Goal: Task Accomplishment & Management: Manage account settings

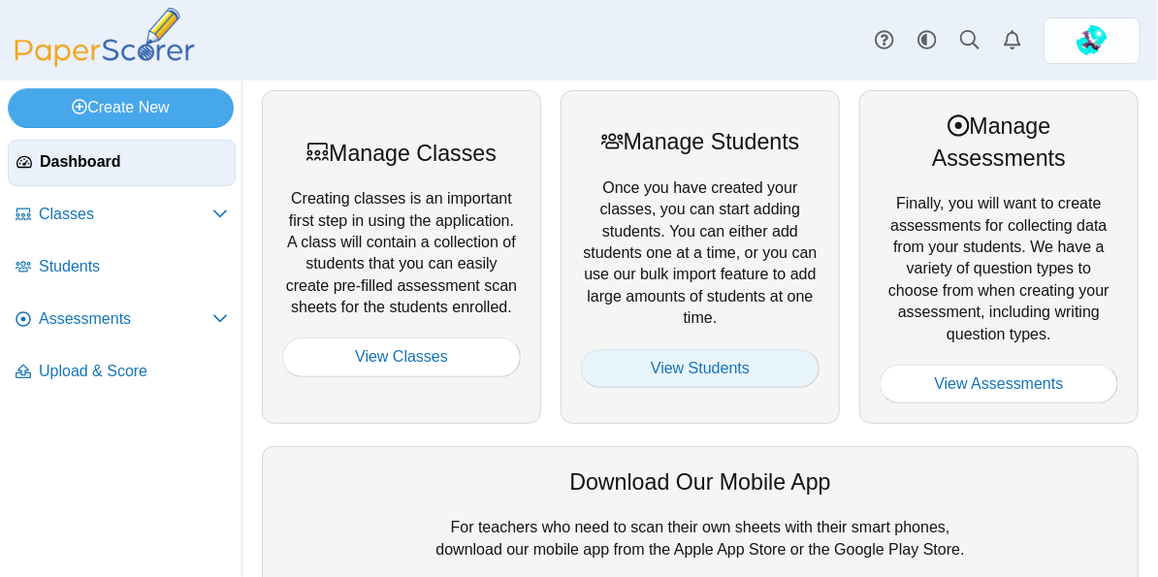
click at [708, 365] on link "View Students" at bounding box center [700, 368] width 239 height 39
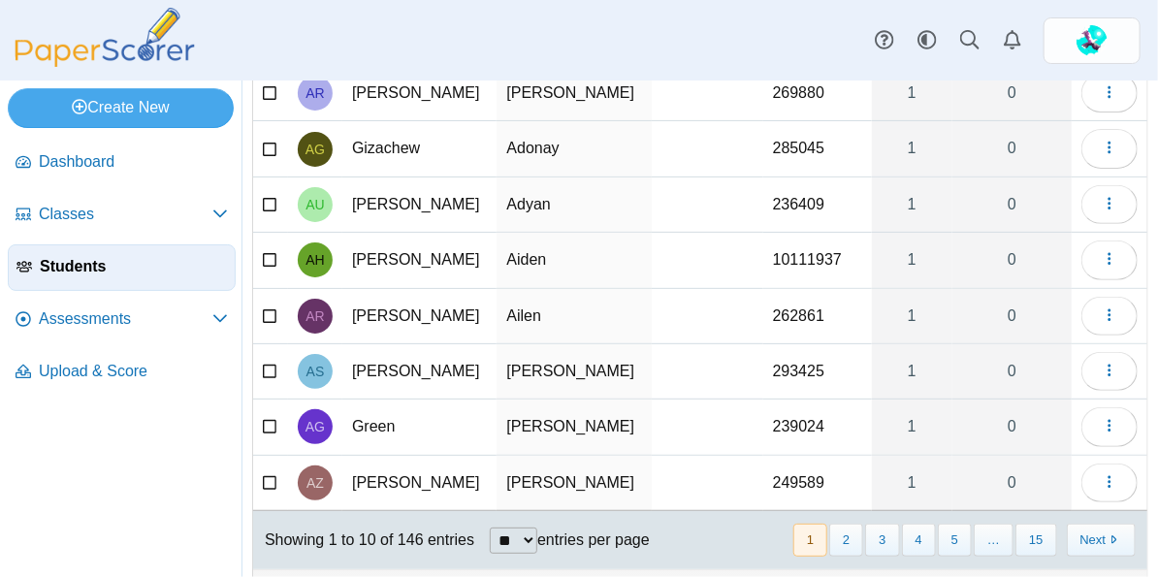
scroll to position [298, 0]
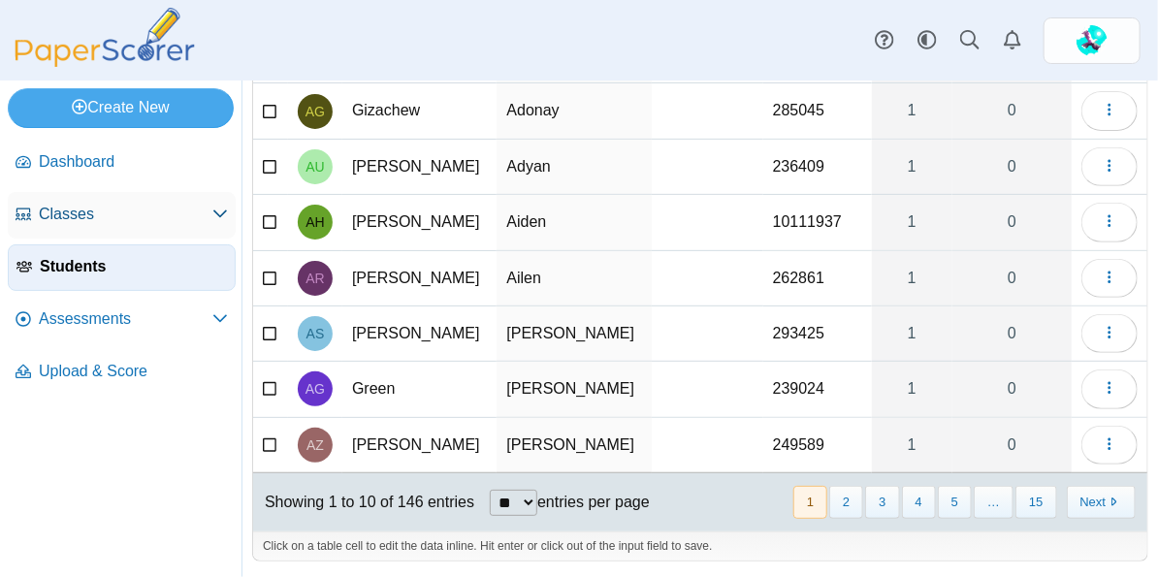
click at [127, 201] on link "Classes" at bounding box center [122, 215] width 228 height 47
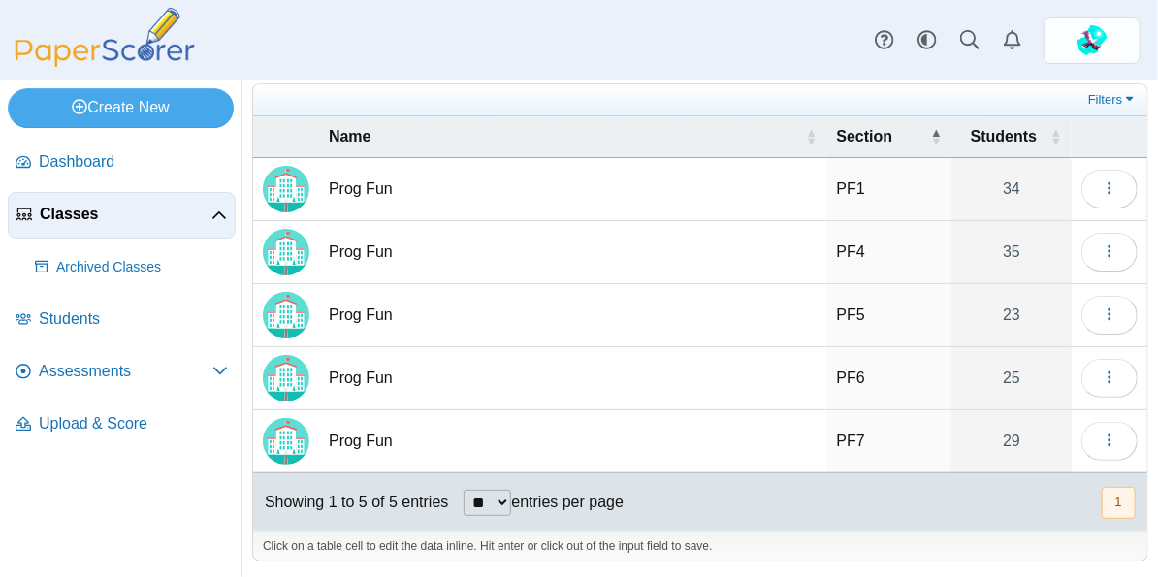
scroll to position [56, 0]
click at [384, 246] on td "Prog Fun" at bounding box center [573, 252] width 508 height 63
click at [297, 250] on img "Locally created class" at bounding box center [286, 252] width 47 height 47
click at [1107, 250] on icon "button" at bounding box center [1110, 252] width 16 height 16
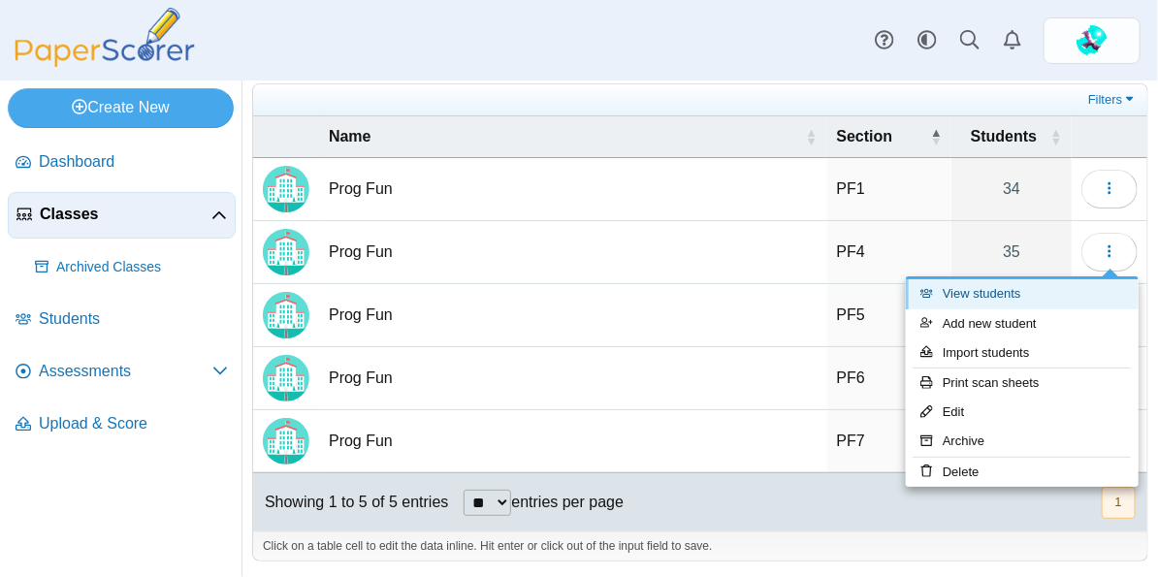
click at [1018, 294] on link "View students" at bounding box center [1022, 293] width 233 height 29
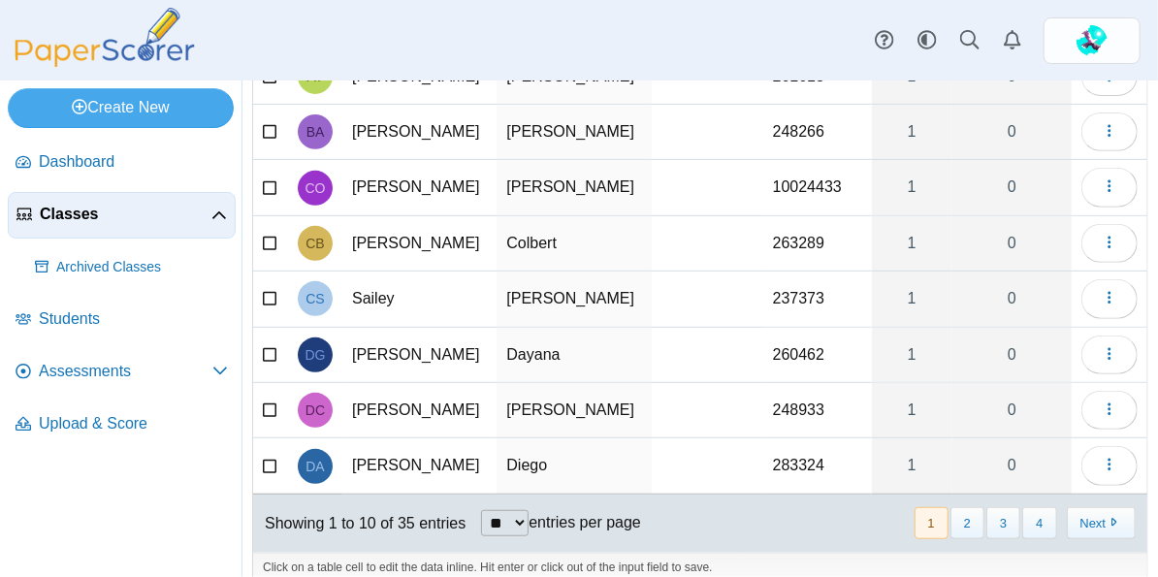
scroll to position [344, 0]
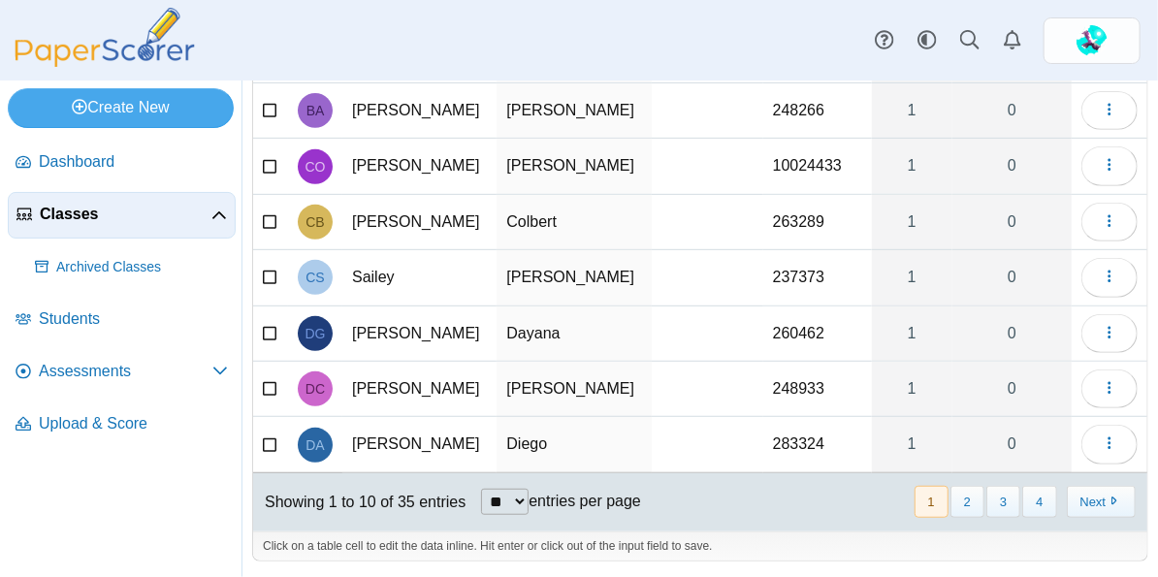
click at [267, 382] on icon at bounding box center [271, 387] width 16 height 14
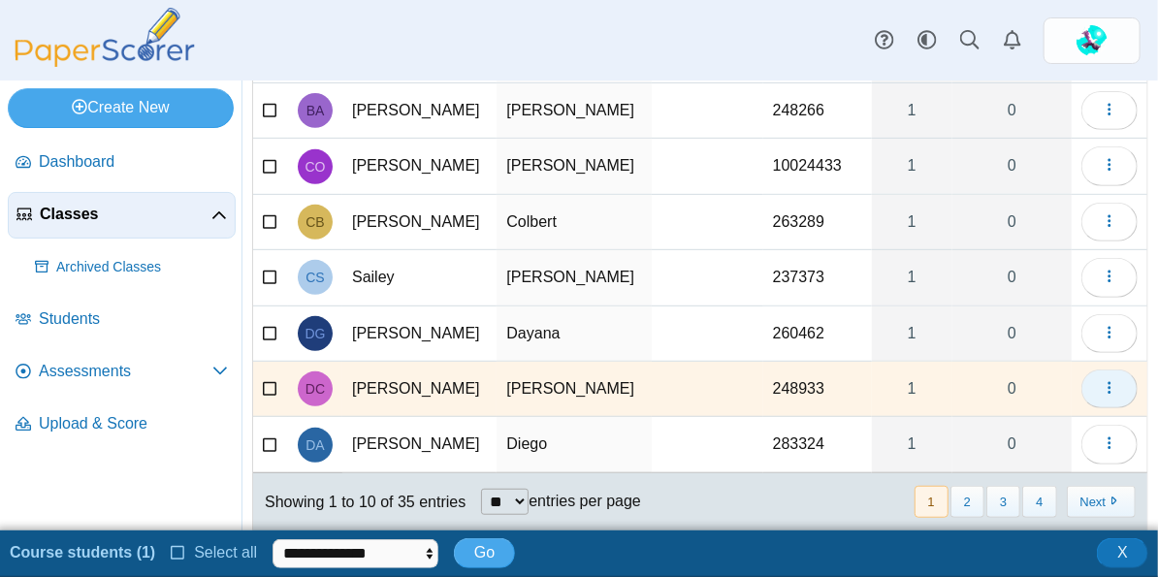
click at [1114, 385] on icon "button" at bounding box center [1110, 388] width 16 height 16
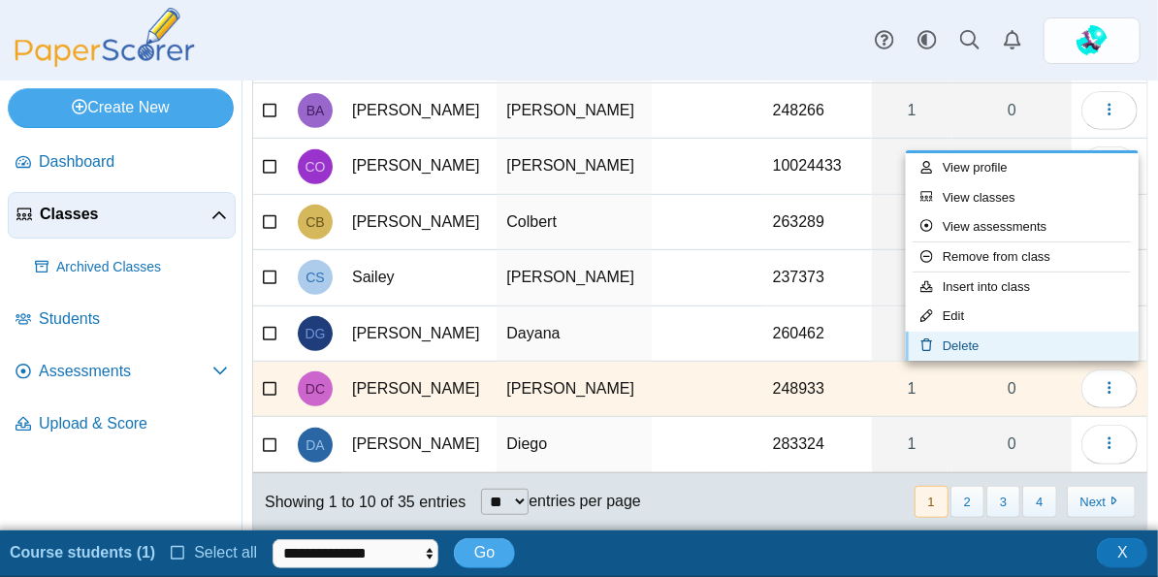
click at [1063, 335] on link "Delete" at bounding box center [1022, 346] width 233 height 29
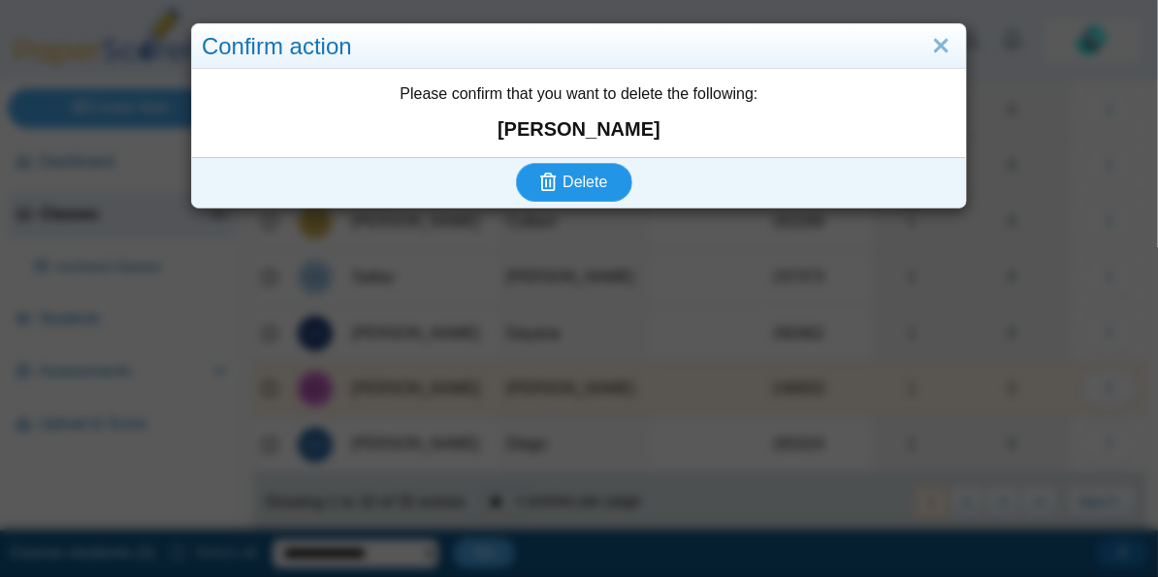
click at [591, 183] on span "Delete" at bounding box center [585, 182] width 45 height 16
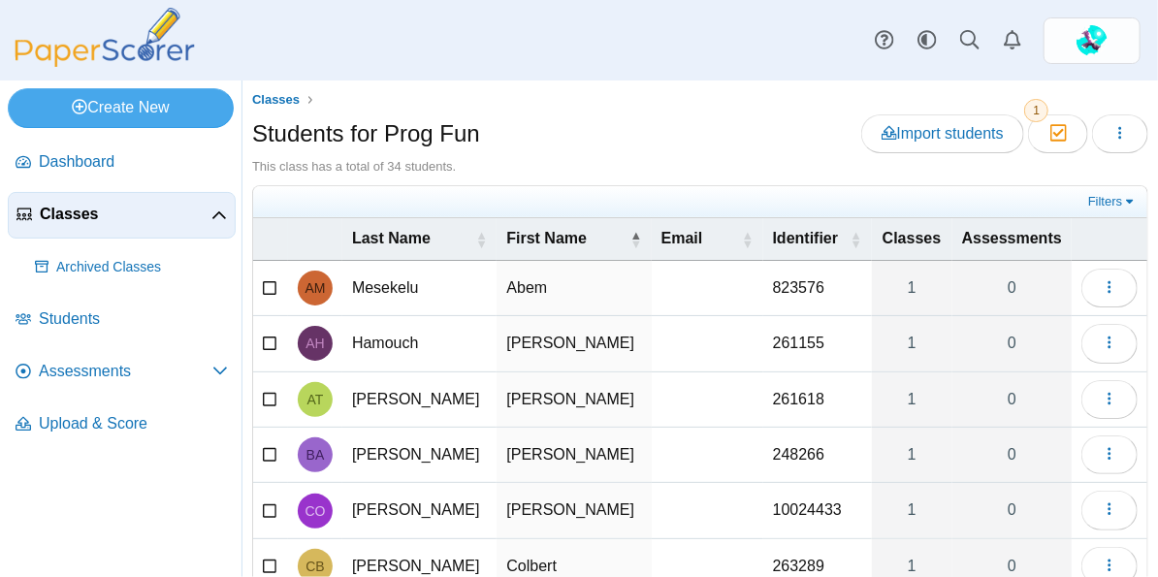
click at [99, 214] on span "Classes" at bounding box center [126, 214] width 172 height 21
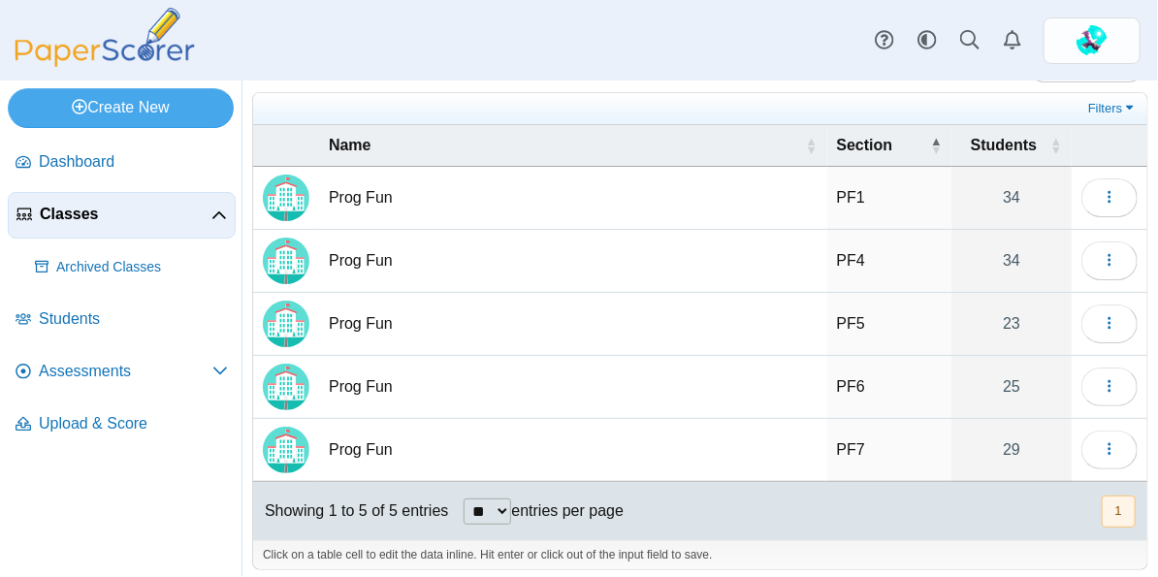
scroll to position [56, 0]
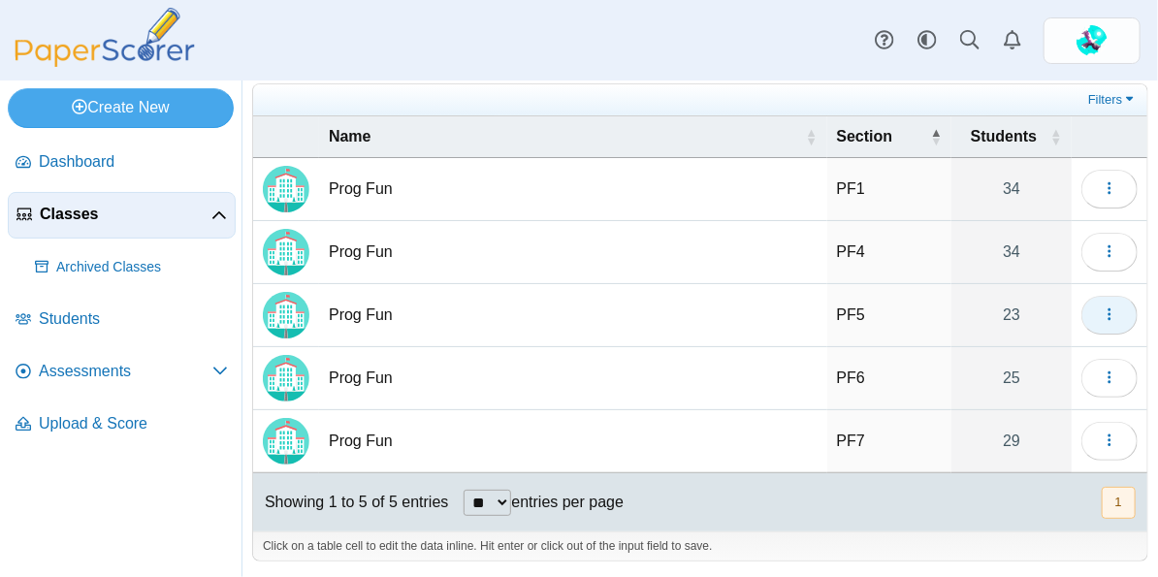
click at [1108, 313] on icon "button" at bounding box center [1110, 315] width 16 height 16
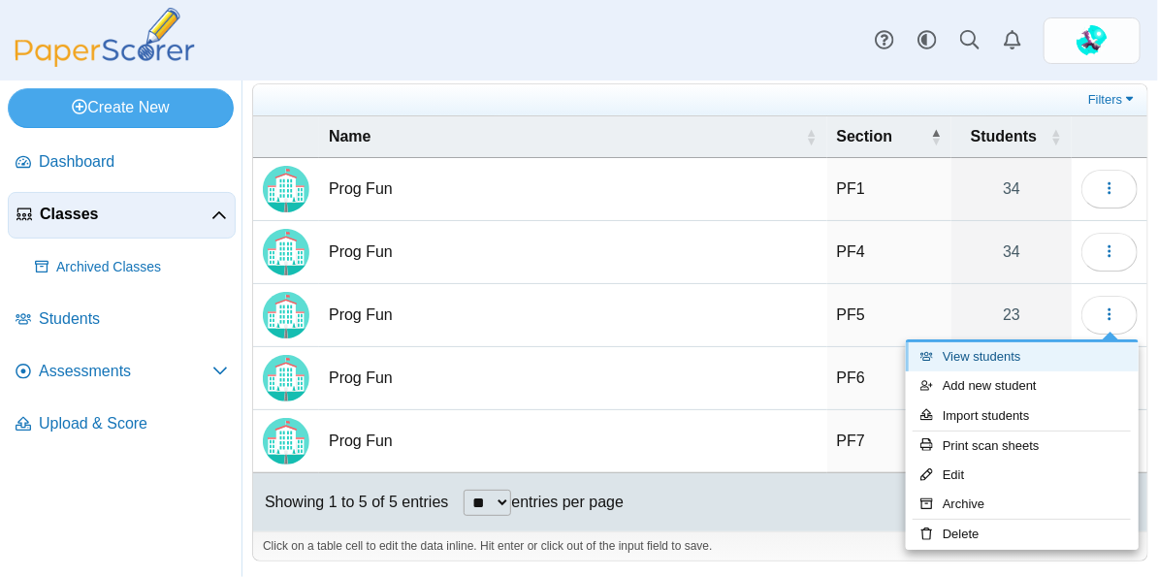
click at [1011, 355] on link "View students" at bounding box center [1022, 356] width 233 height 29
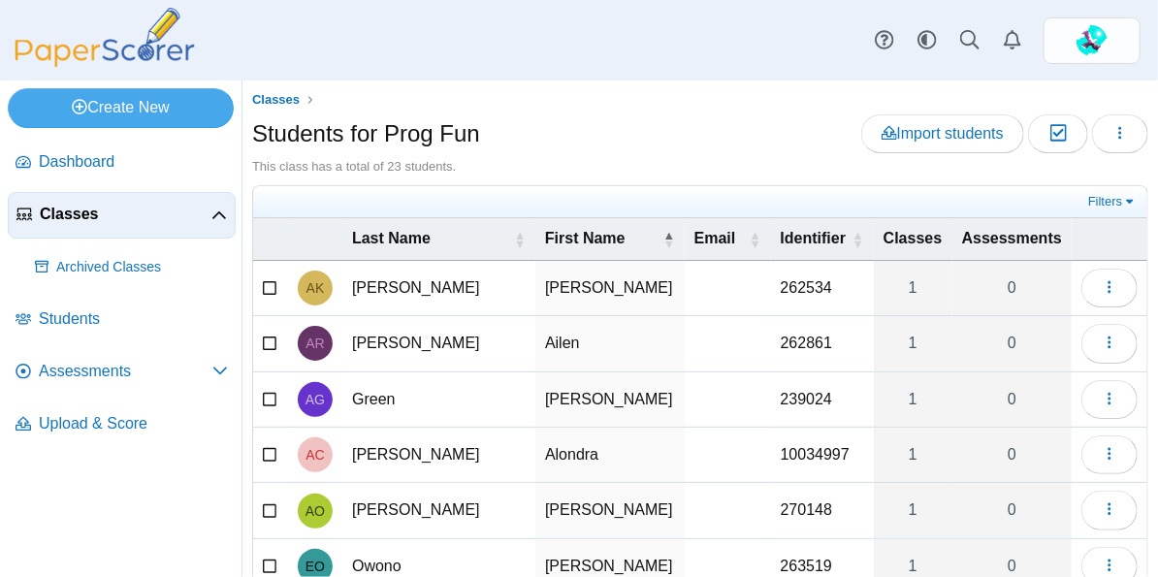
click at [99, 211] on span "Classes" at bounding box center [126, 214] width 172 height 21
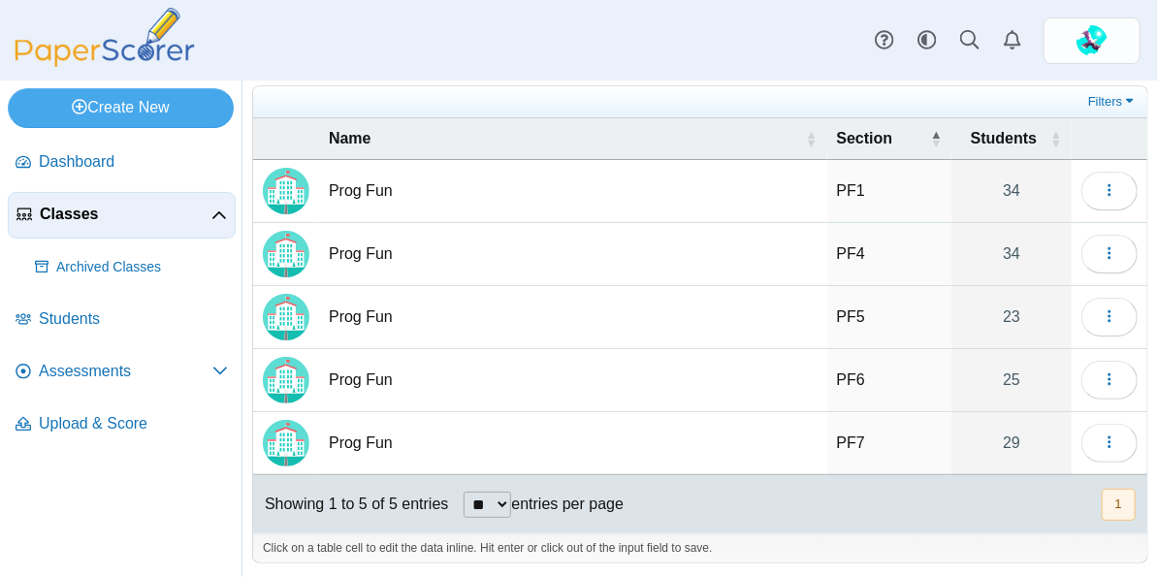
scroll to position [56, 0]
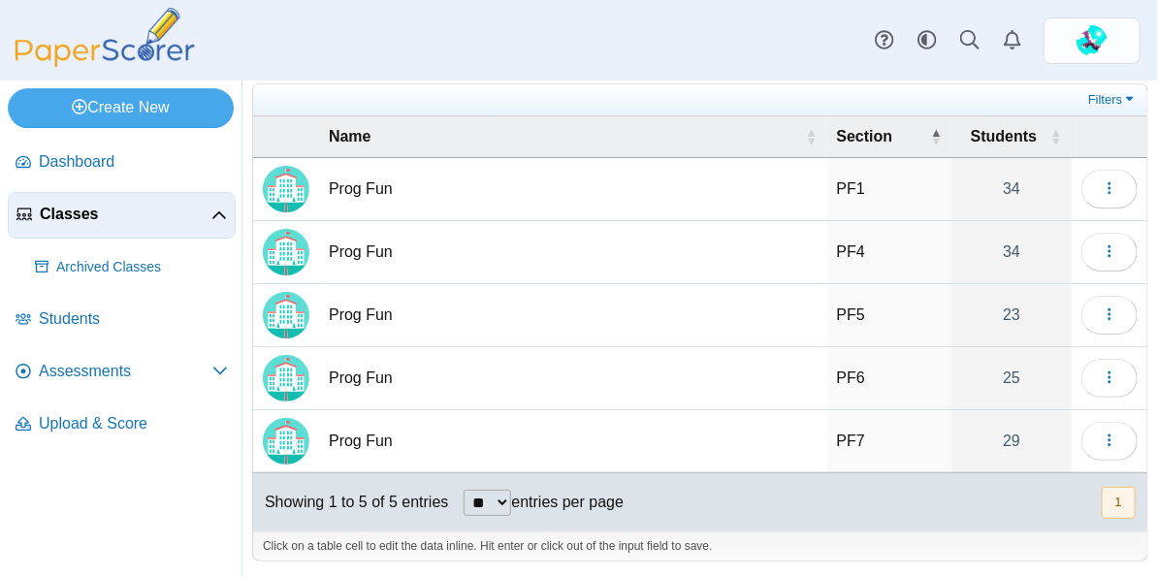
click at [368, 445] on td "Prog Fun" at bounding box center [573, 441] width 508 height 63
click at [1110, 435] on use "button" at bounding box center [1109, 441] width 3 height 13
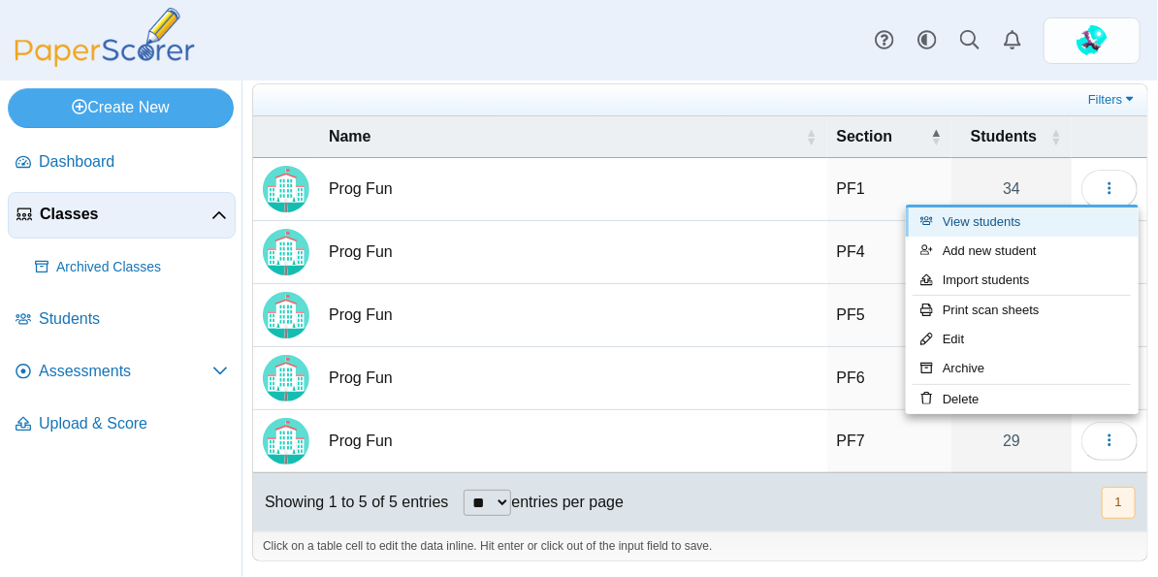
click at [981, 222] on link "View students" at bounding box center [1022, 222] width 233 height 29
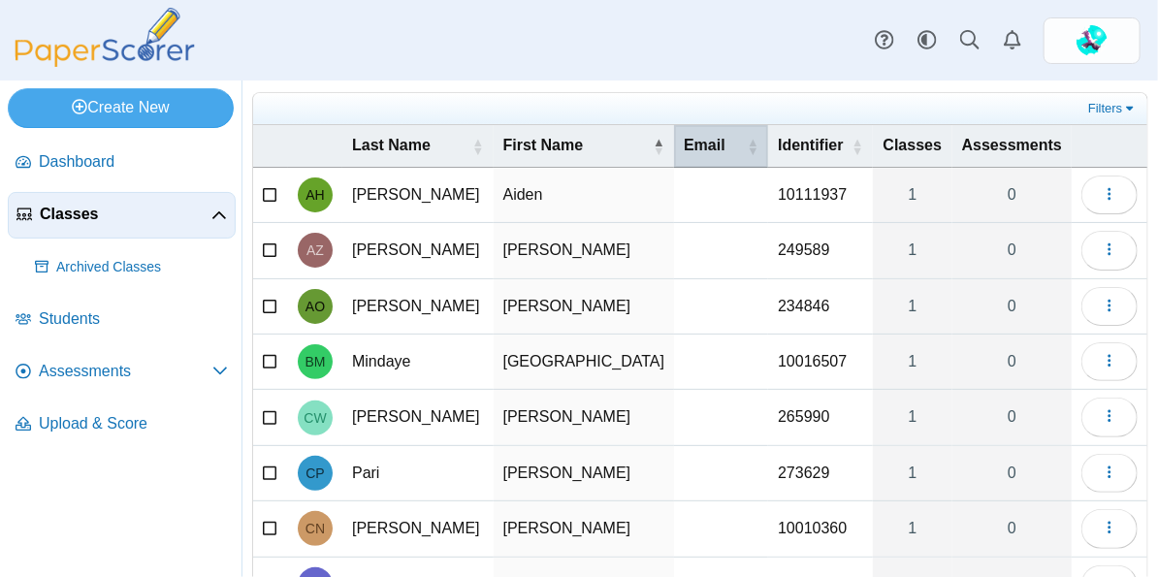
scroll to position [101, 0]
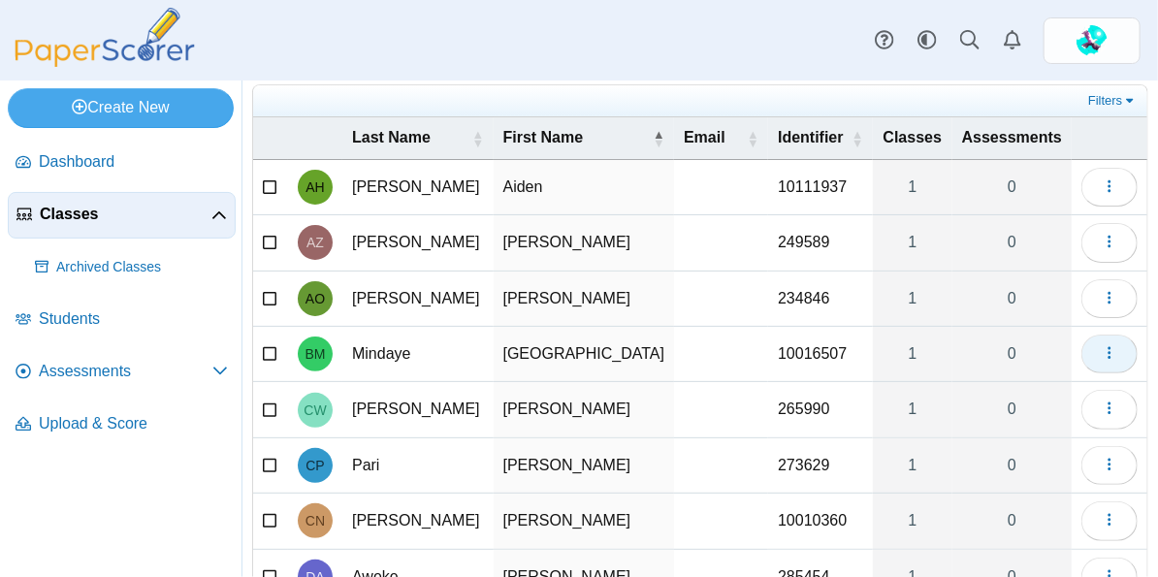
click at [1121, 352] on button "button" at bounding box center [1110, 354] width 56 height 39
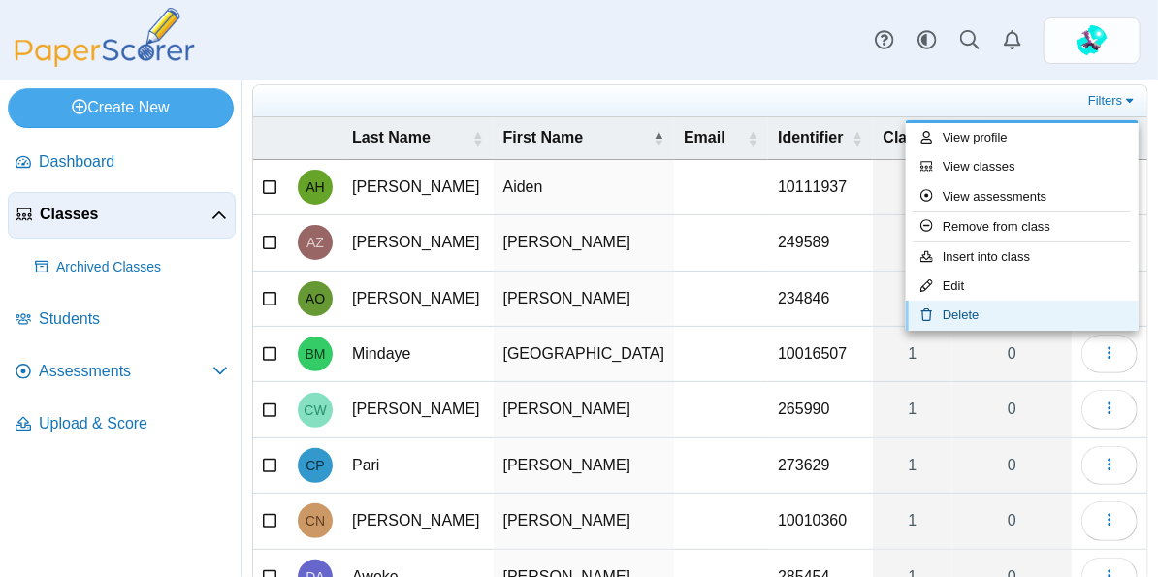
click at [997, 310] on link "Delete" at bounding box center [1022, 315] width 233 height 29
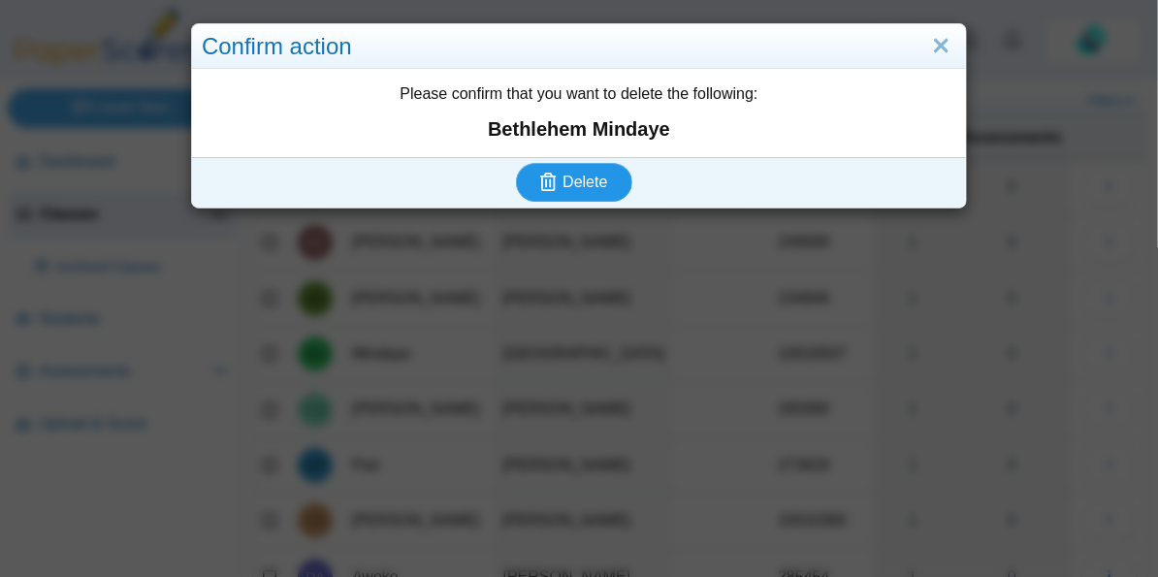
click at [578, 176] on span "Delete" at bounding box center [585, 182] width 45 height 16
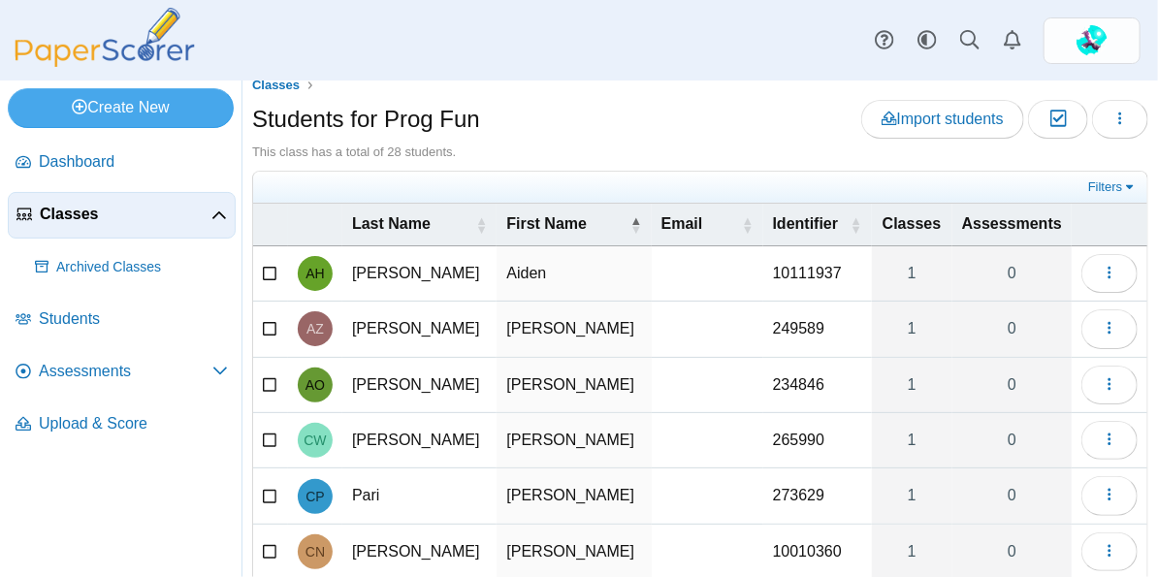
scroll to position [17, 0]
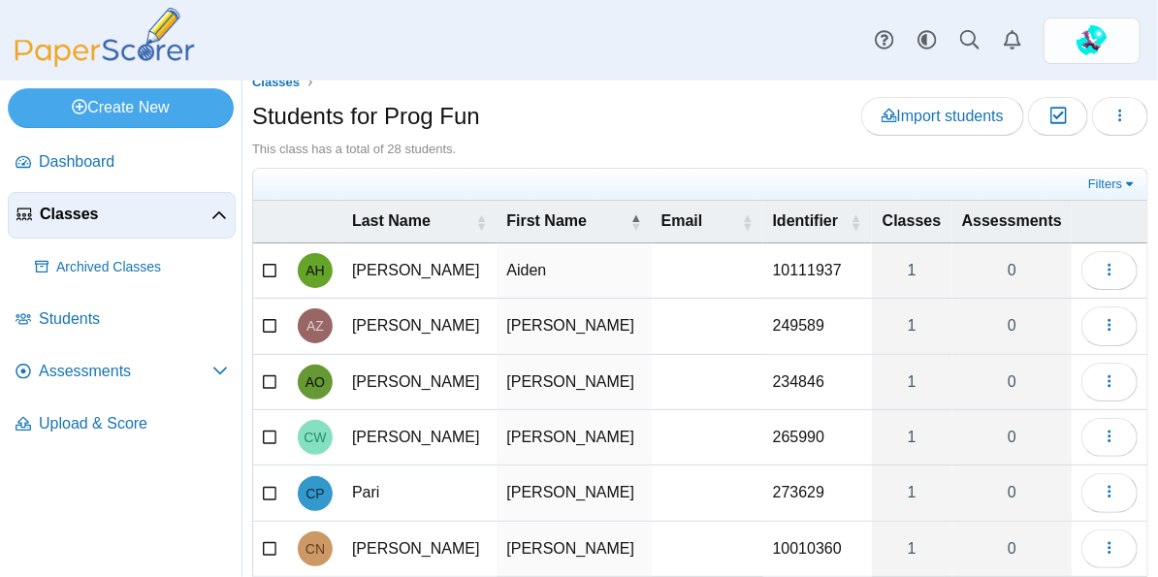
click at [79, 219] on span "Classes" at bounding box center [126, 214] width 172 height 21
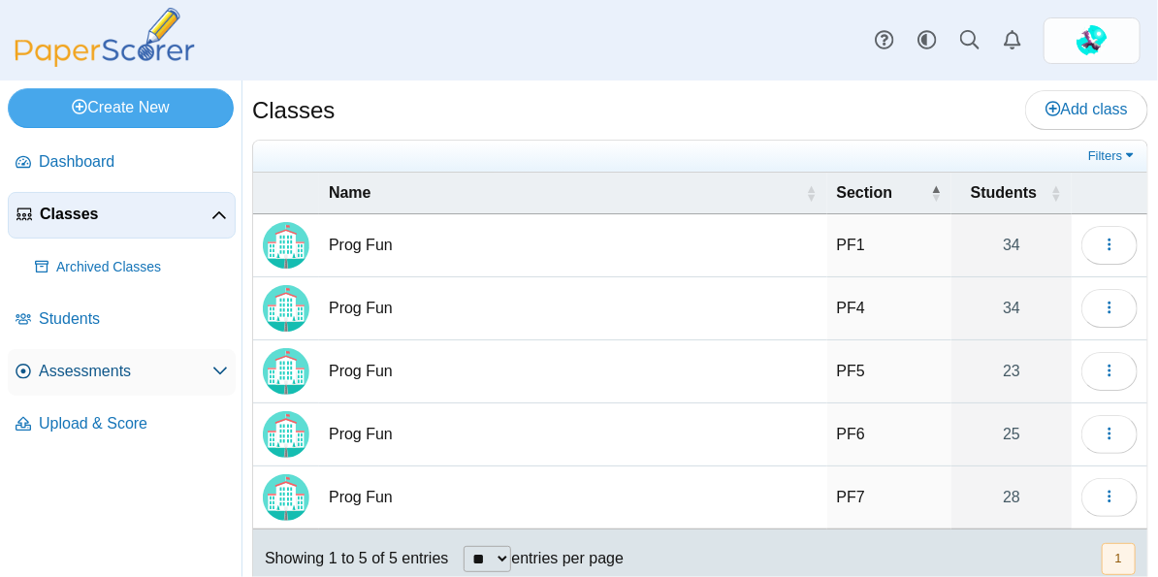
click at [96, 376] on span "Assessments" at bounding box center [126, 371] width 174 height 21
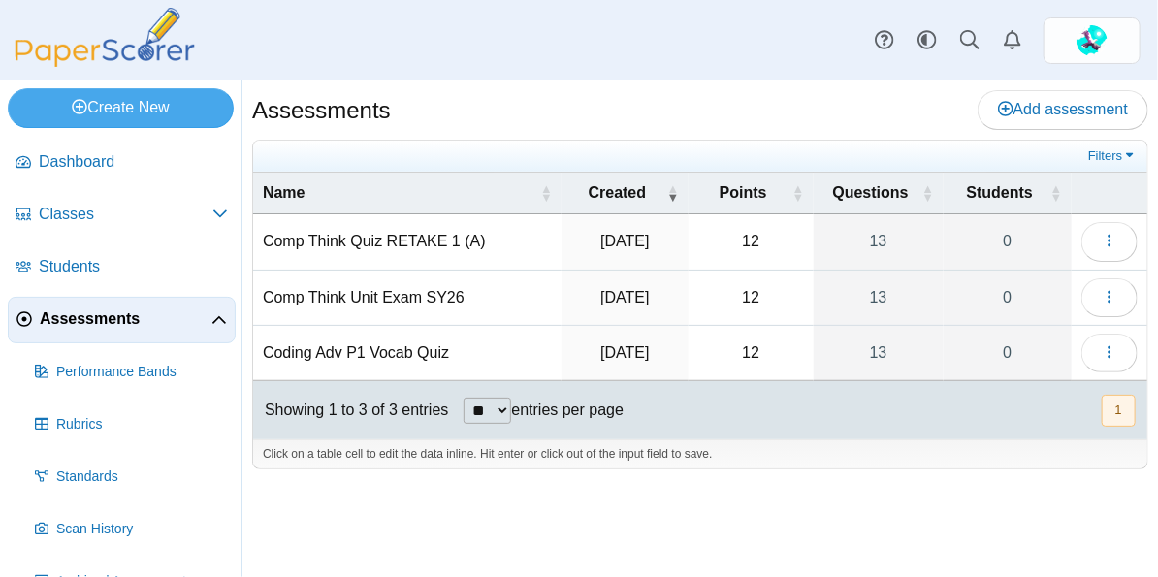
click at [439, 241] on td "Comp Think Quiz RETAKE 1 (A)" at bounding box center [407, 241] width 309 height 55
click at [1103, 246] on icon "button" at bounding box center [1110, 241] width 16 height 16
